Goal: Task Accomplishment & Management: Use online tool/utility

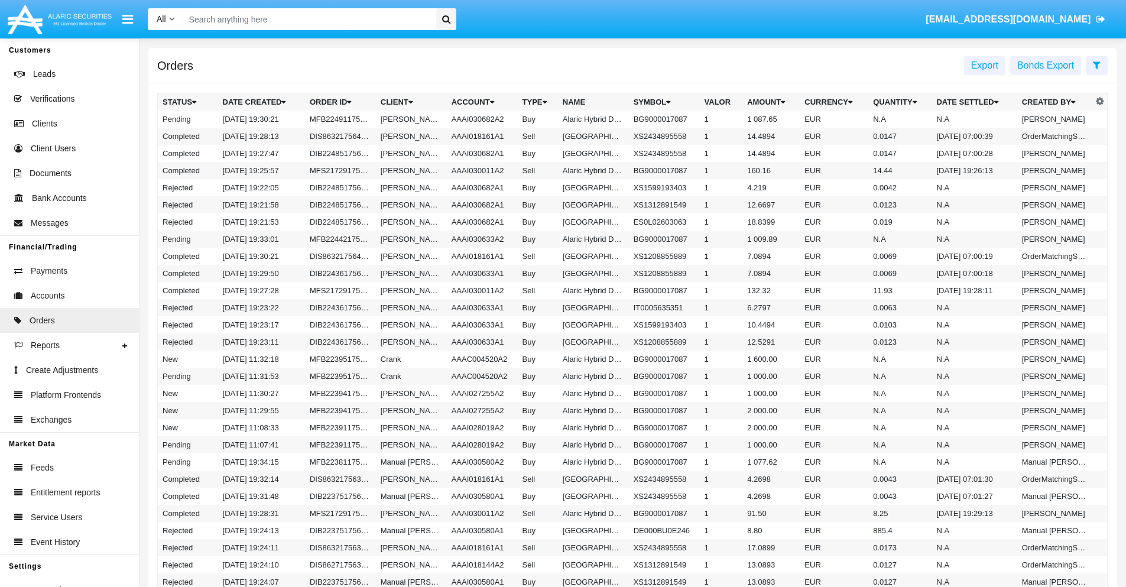
click at [985, 65] on span "Export" at bounding box center [984, 65] width 27 height 10
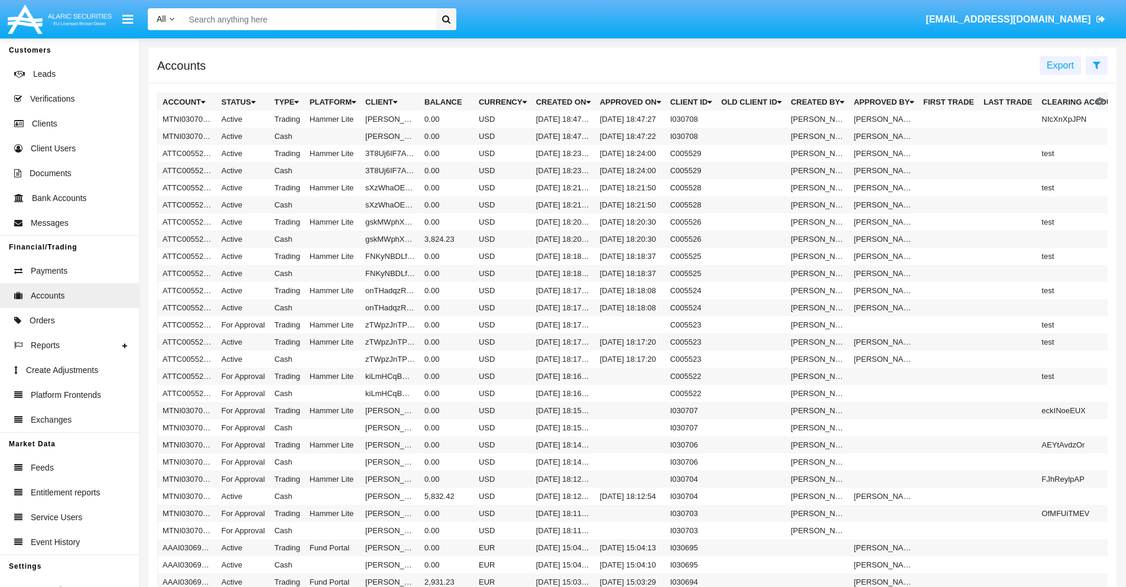
click at [1060, 65] on span "Export" at bounding box center [1060, 65] width 27 height 10
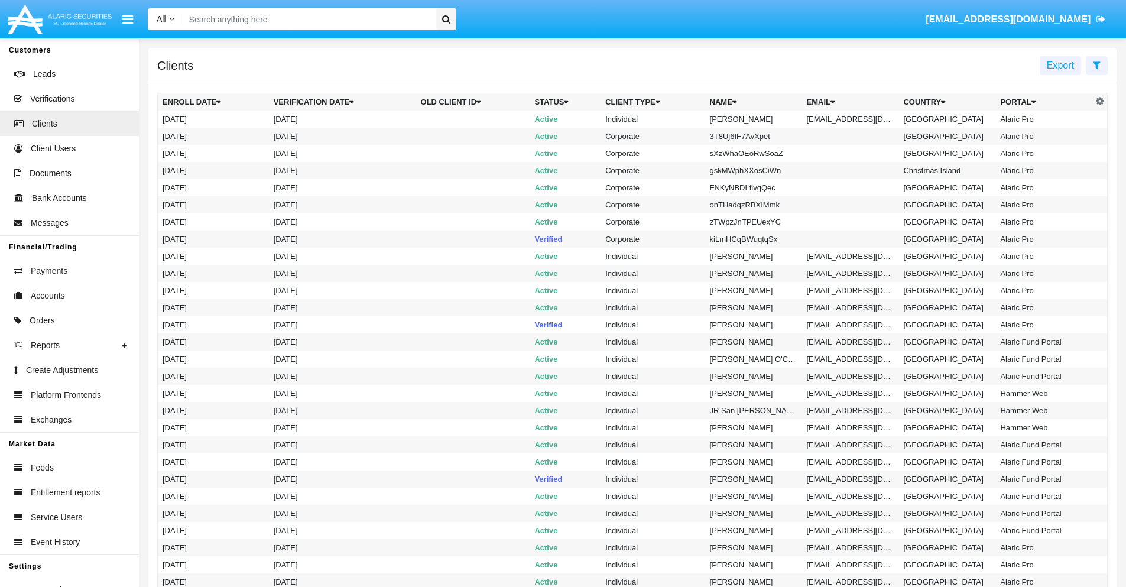
click at [1060, 65] on span "Export" at bounding box center [1060, 65] width 27 height 10
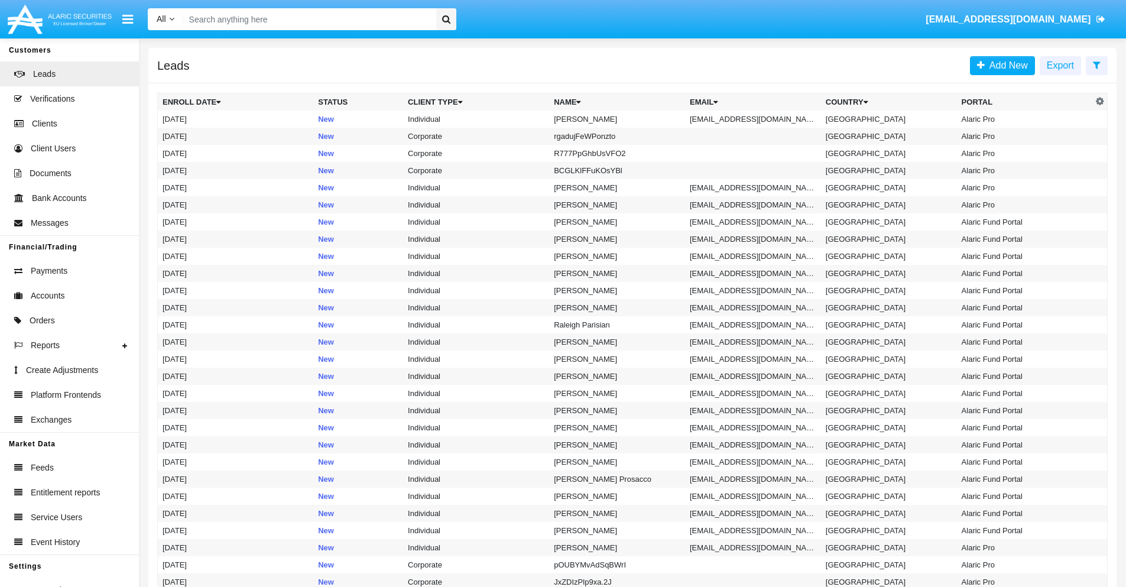
click at [1060, 65] on span "Export" at bounding box center [1060, 65] width 27 height 10
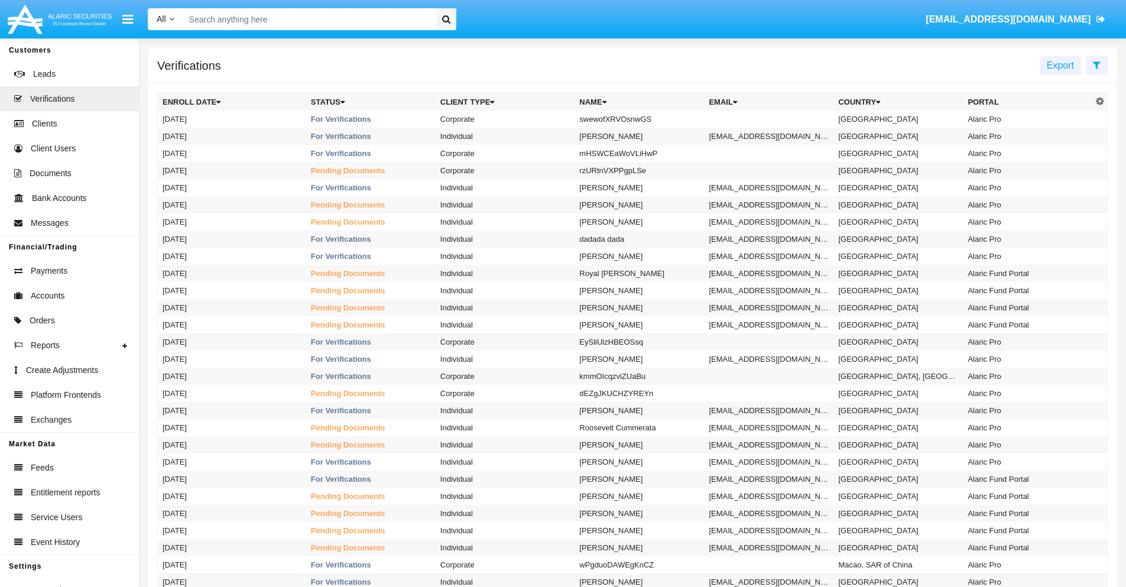
click at [1060, 65] on span "Export" at bounding box center [1060, 65] width 27 height 10
